Goal: Task Accomplishment & Management: Complete application form

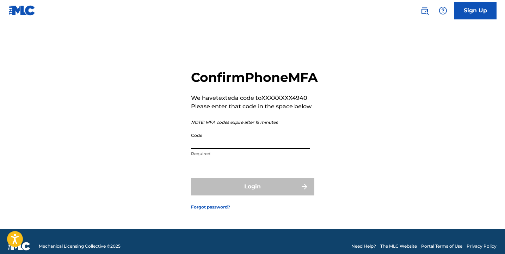
click at [236, 149] on input "Code" at bounding box center [250, 139] width 119 height 20
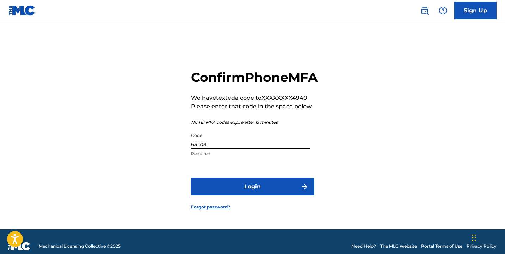
type input "631701"
click at [224, 193] on button "Login" at bounding box center [252, 187] width 123 height 18
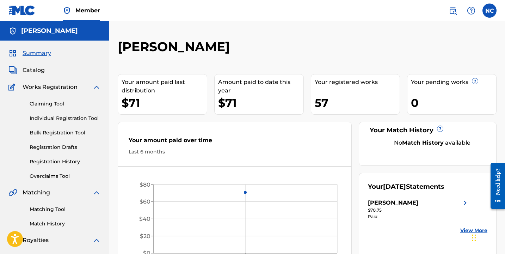
click at [58, 163] on link "Registration History" at bounding box center [65, 161] width 71 height 7
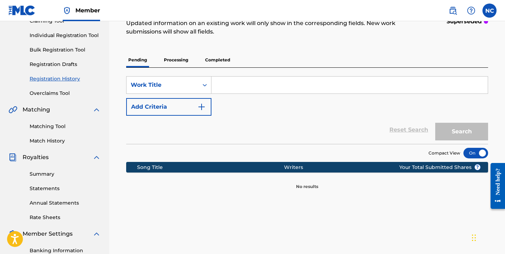
scroll to position [32, 0]
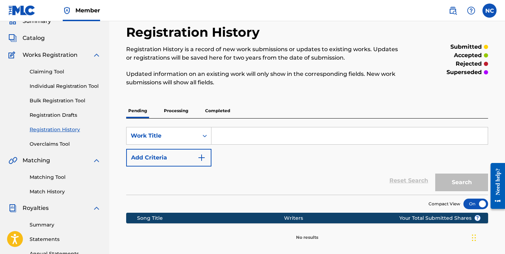
click at [177, 115] on p "Processing" at bounding box center [176, 110] width 29 height 15
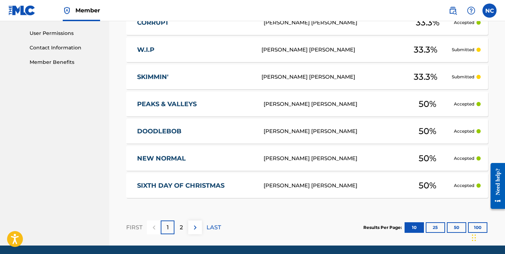
scroll to position [354, 0]
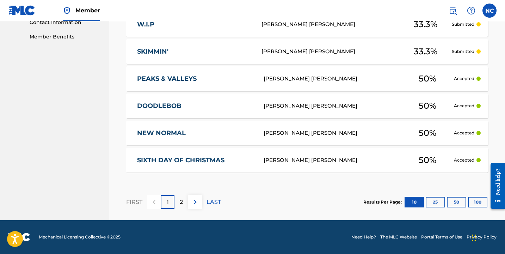
click at [179, 203] on div "2" at bounding box center [181, 202] width 14 height 14
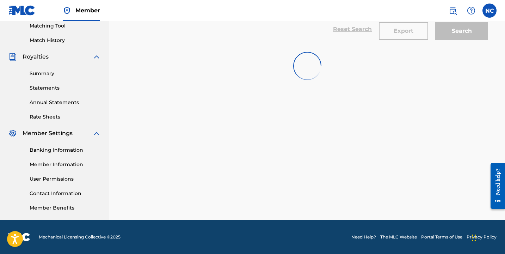
scroll to position [191, 0]
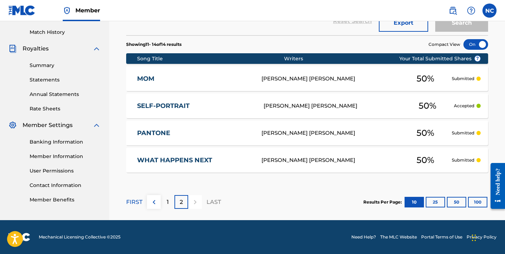
click at [167, 205] on p "1" at bounding box center [168, 202] width 2 height 8
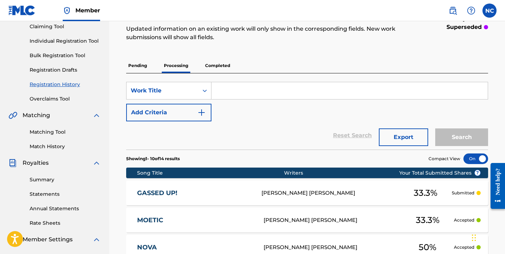
scroll to position [0, 0]
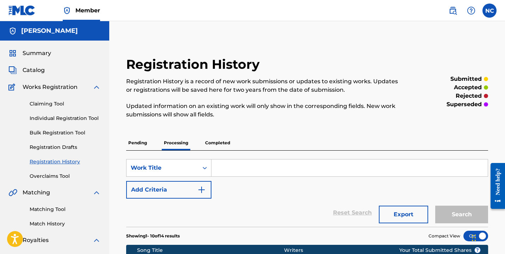
click at [59, 117] on link "Individual Registration Tool" at bounding box center [65, 117] width 71 height 7
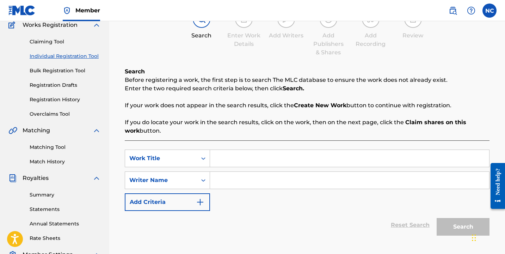
scroll to position [62, 0]
click at [251, 158] on input "Search Form" at bounding box center [349, 157] width 279 height 17
type input "ouch"
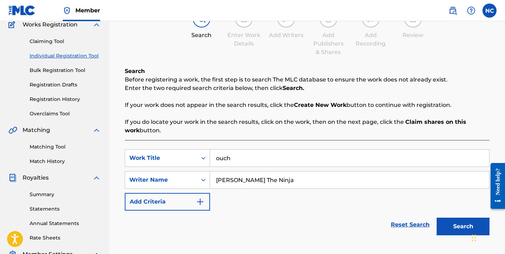
type input "[PERSON_NAME] The Ninja"
click at [436, 217] on button "Search" at bounding box center [462, 226] width 53 height 18
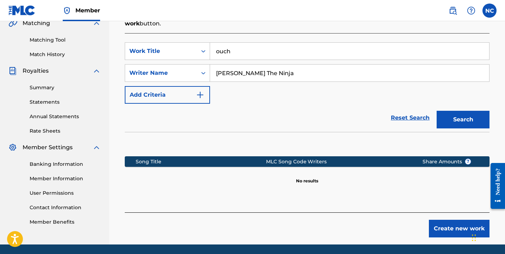
scroll to position [193, 0]
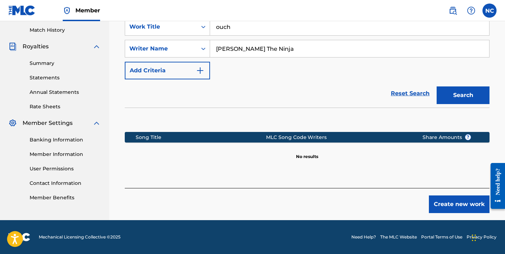
click at [453, 210] on button "Create new work" at bounding box center [459, 204] width 61 height 18
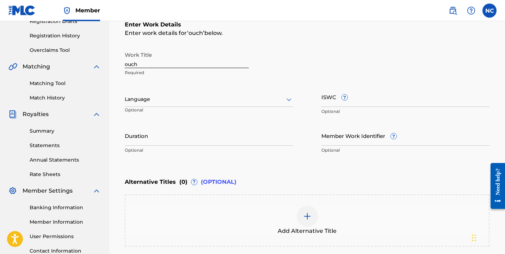
scroll to position [0, 0]
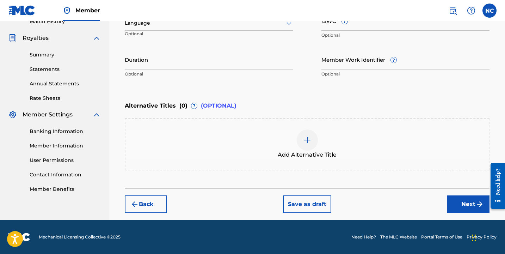
click at [462, 209] on button "Next" at bounding box center [468, 204] width 42 height 18
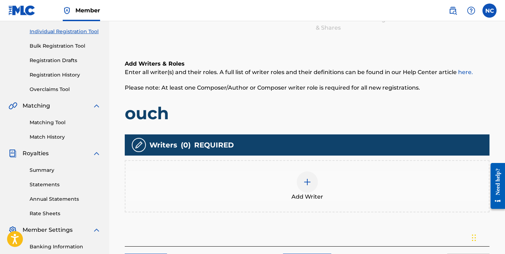
scroll to position [87, 0]
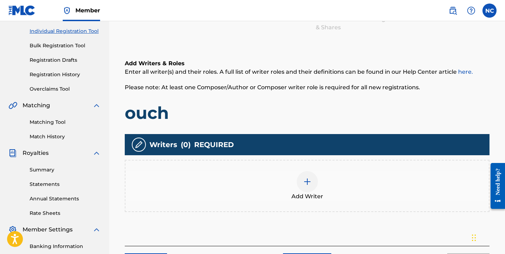
click at [323, 183] on div "Add Writer" at bounding box center [306, 186] width 363 height 30
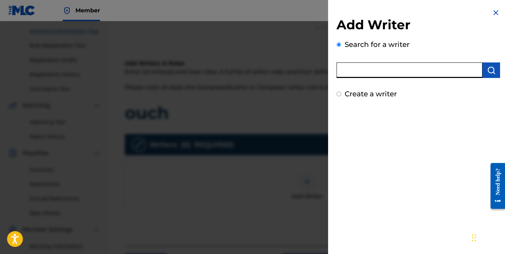
click at [375, 74] on input "text" at bounding box center [409, 69] width 146 height 15
type input "[PERSON_NAME]"
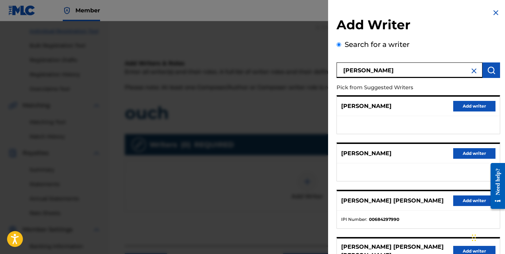
scroll to position [121, 0]
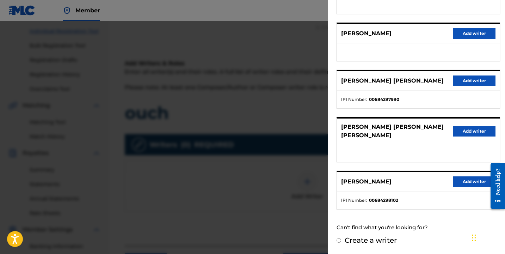
click at [474, 86] on button "Add writer" at bounding box center [474, 80] width 42 height 11
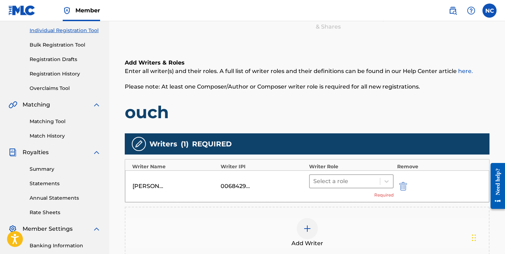
scroll to position [88, 0]
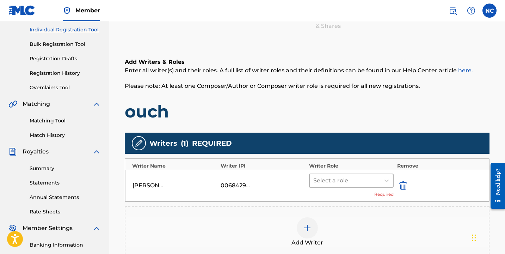
click at [359, 181] on div at bounding box center [344, 180] width 63 height 10
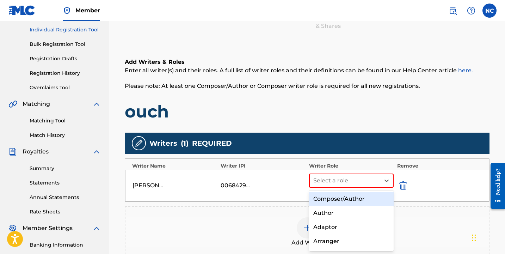
click at [350, 201] on div "Composer/Author" at bounding box center [351, 199] width 85 height 14
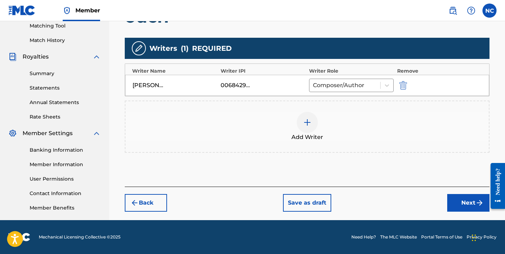
click at [472, 200] on button "Next" at bounding box center [468, 203] width 42 height 18
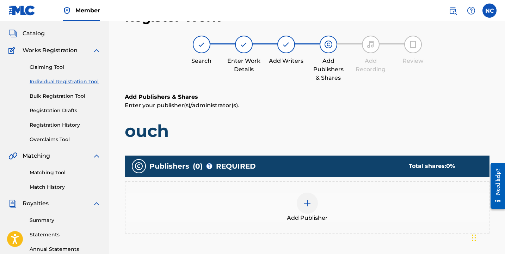
scroll to position [32, 0]
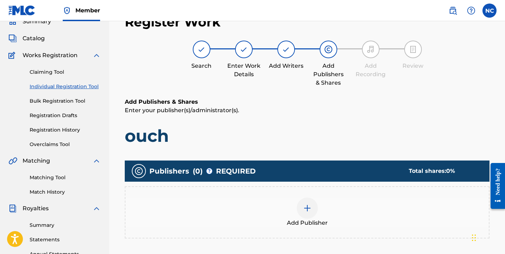
click at [303, 207] on img at bounding box center [307, 208] width 8 height 8
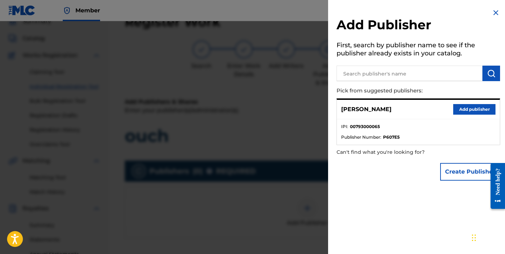
click at [473, 108] on button "Add publisher" at bounding box center [474, 109] width 42 height 11
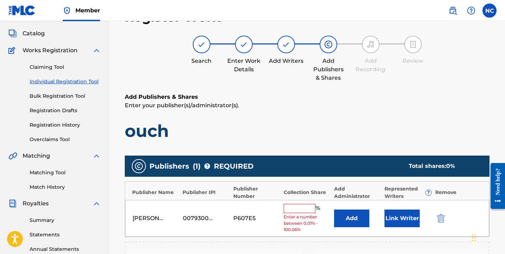
scroll to position [44, 0]
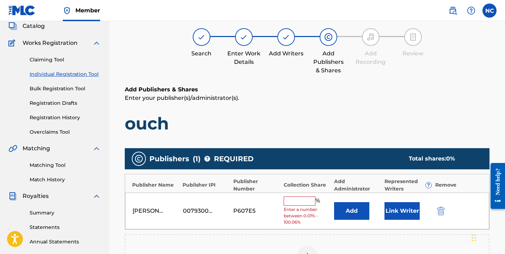
click at [303, 200] on input "text" at bounding box center [300, 200] width 32 height 9
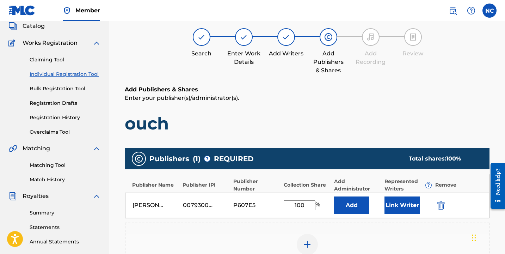
type input "100"
click at [392, 195] on div "[PERSON_NAME] 00793000065 P607E5 100 % Add Link Writer" at bounding box center [307, 204] width 364 height 25
click at [394, 207] on button "Link Writer" at bounding box center [401, 205] width 35 height 18
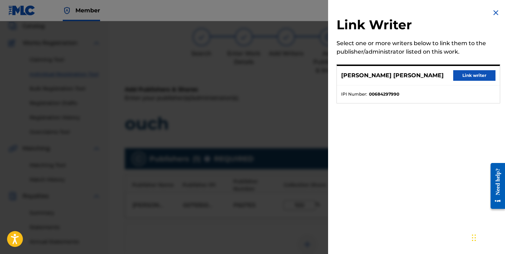
click at [465, 79] on button "Link writer" at bounding box center [474, 75] width 42 height 11
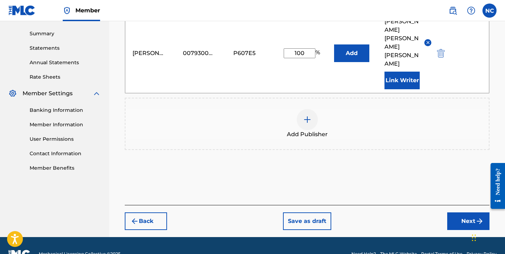
click at [466, 212] on button "Next" at bounding box center [468, 221] width 42 height 18
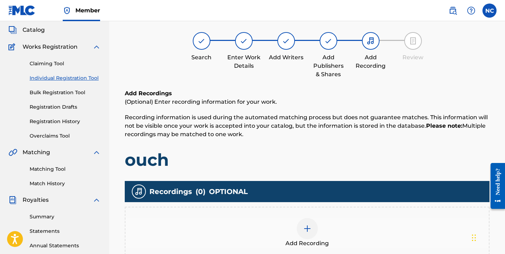
scroll to position [41, 0]
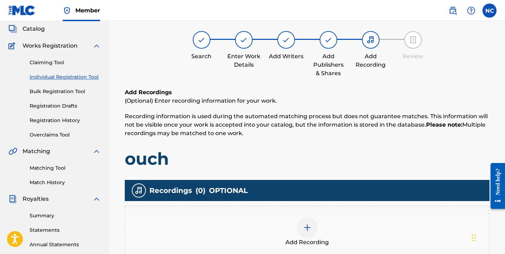
click at [306, 231] on div at bounding box center [307, 227] width 21 height 21
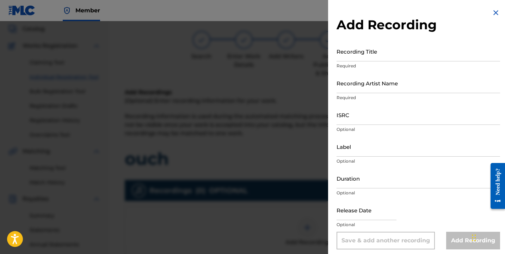
click at [385, 56] on input "Recording Title" at bounding box center [417, 51] width 163 height 20
type input "ouch"
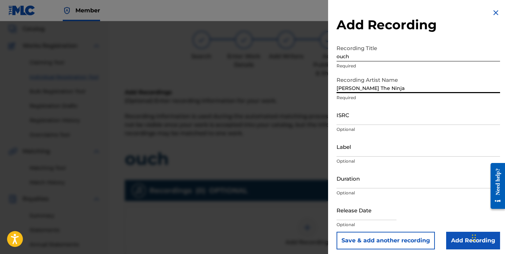
type input "[PERSON_NAME] The Ninja"
click at [451, 238] on input "Add Recording" at bounding box center [473, 240] width 54 height 18
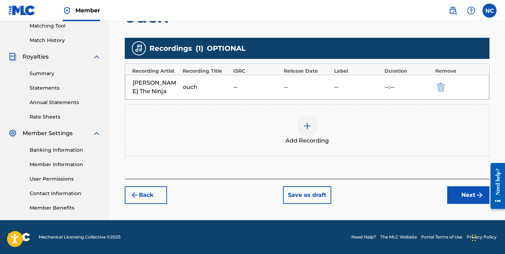
click at [460, 192] on button "Next" at bounding box center [468, 195] width 42 height 18
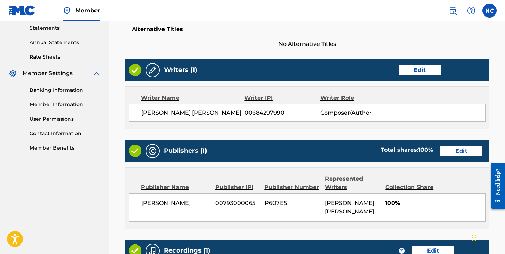
scroll to position [393, 0]
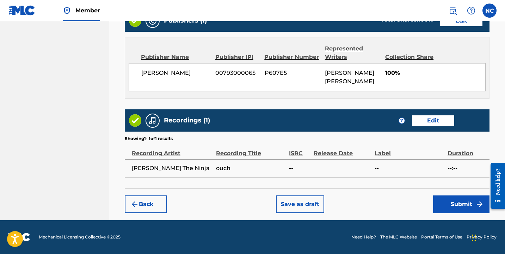
click at [463, 205] on button "Submit" at bounding box center [461, 204] width 56 height 18
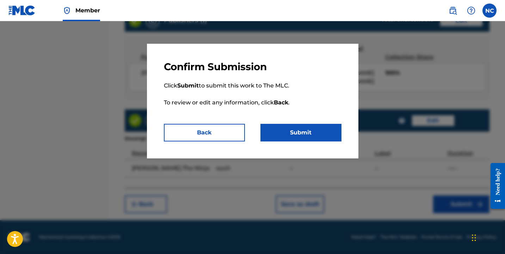
click at [304, 132] on button "Submit" at bounding box center [300, 133] width 81 height 18
